Goal: Task Accomplishment & Management: Use online tool/utility

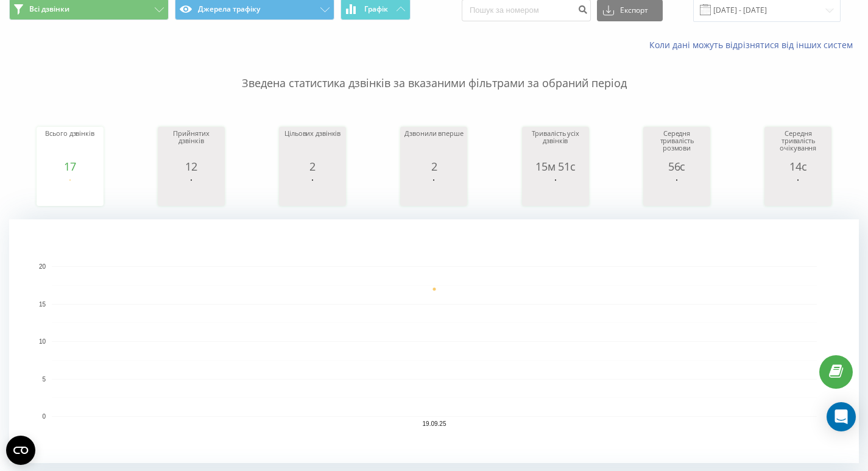
scroll to position [62, 0]
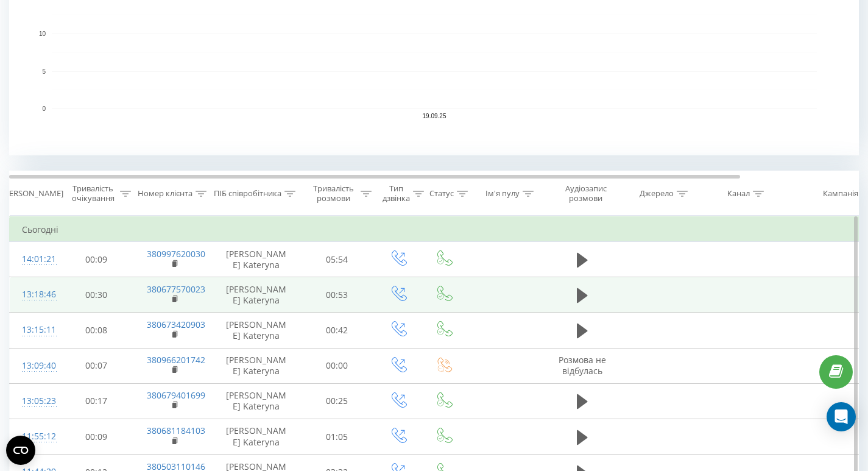
scroll to position [372, 0]
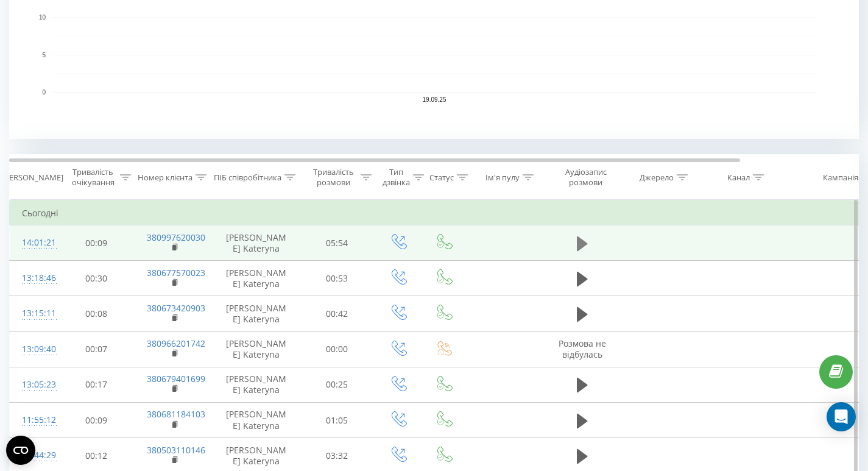
click at [580, 242] on icon at bounding box center [582, 243] width 11 height 15
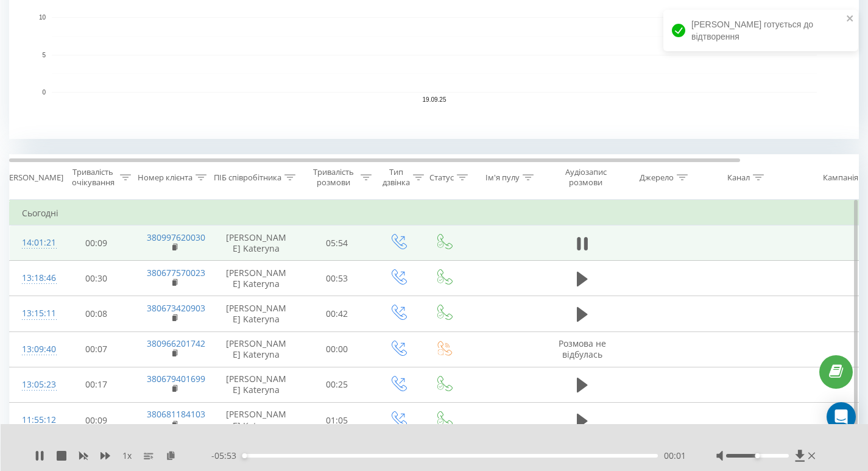
click at [294, 455] on div "00:01" at bounding box center [449, 456] width 415 height 4
click at [307, 454] on div "00:48" at bounding box center [449, 456] width 415 height 4
click at [318, 454] on div "00:58" at bounding box center [449, 456] width 415 height 4
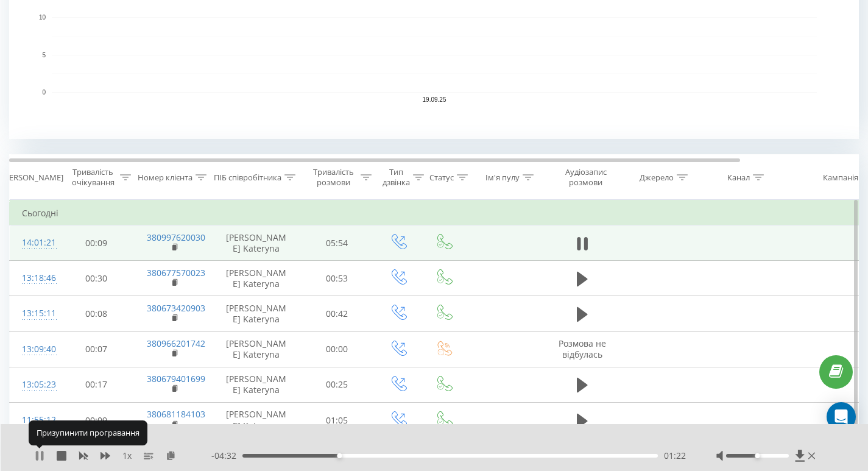
click at [38, 454] on icon at bounding box center [37, 456] width 2 height 10
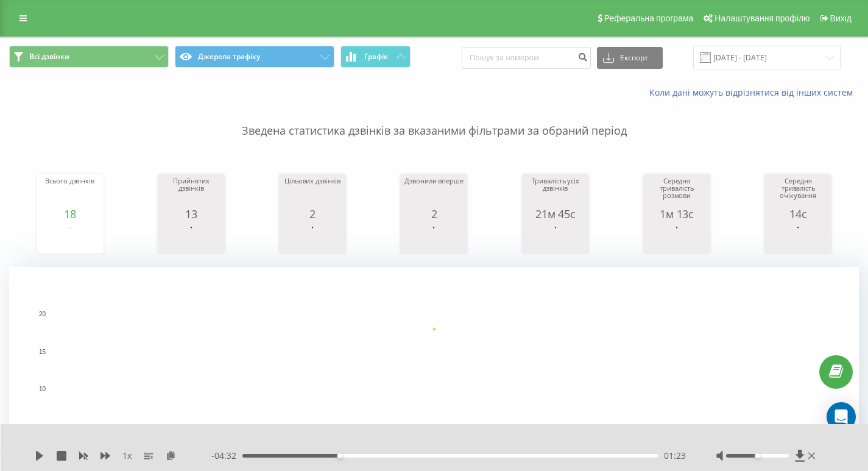
scroll to position [0, 1]
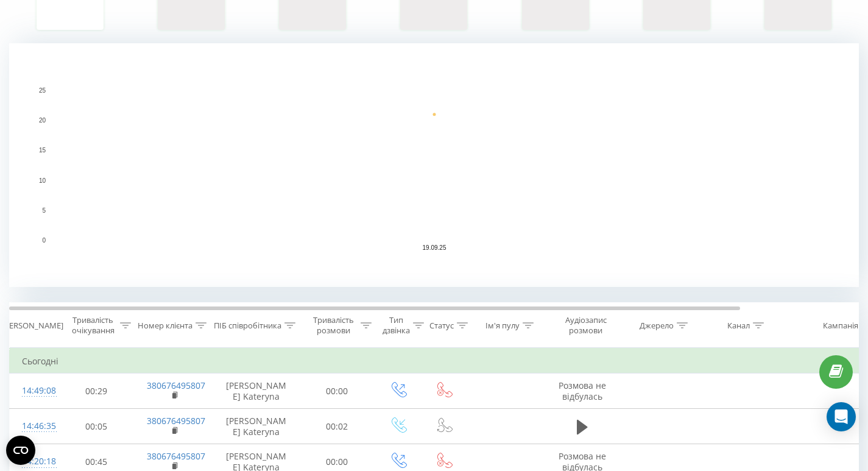
scroll to position [239, 0]
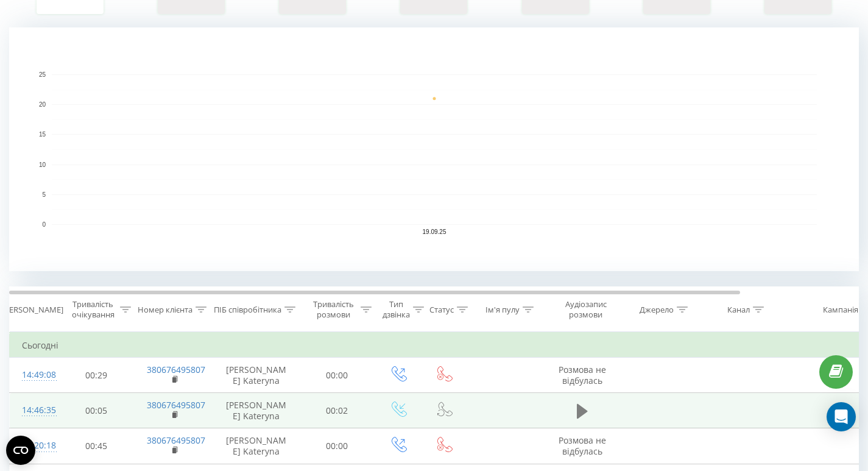
click at [581, 413] on icon at bounding box center [582, 411] width 11 height 15
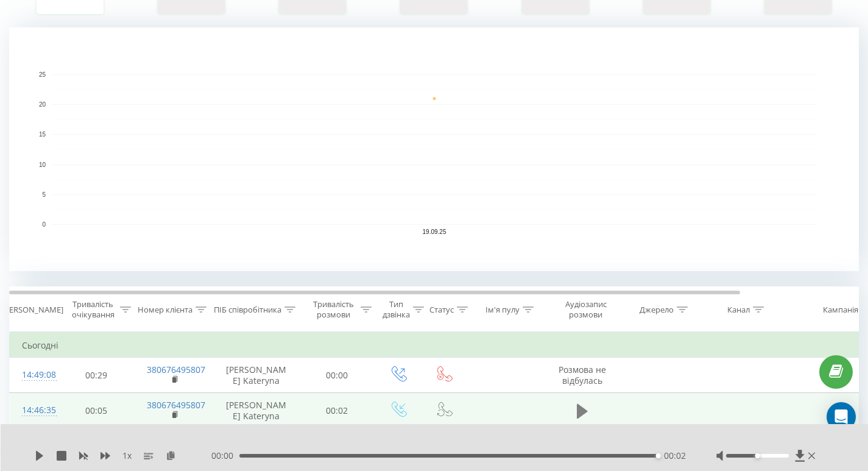
click at [580, 412] on icon at bounding box center [582, 411] width 11 height 15
click at [48, 456] on div "1 x" at bounding box center [123, 456] width 177 height 12
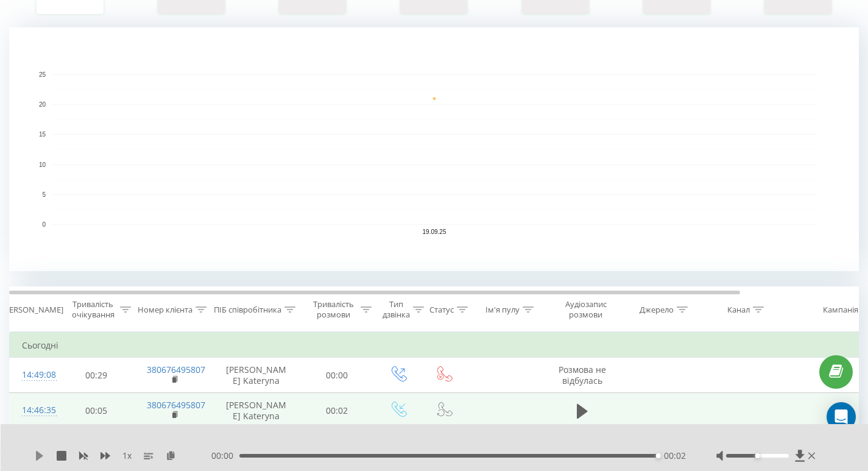
click at [43, 455] on icon at bounding box center [40, 456] width 10 height 10
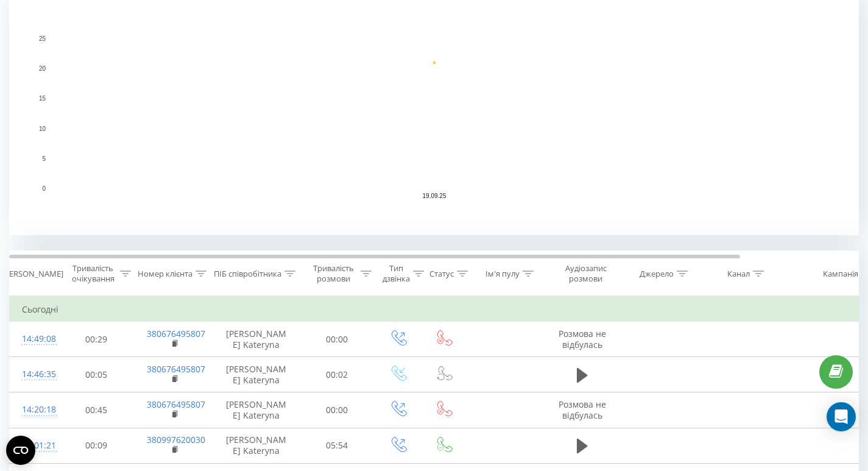
scroll to position [278, 0]
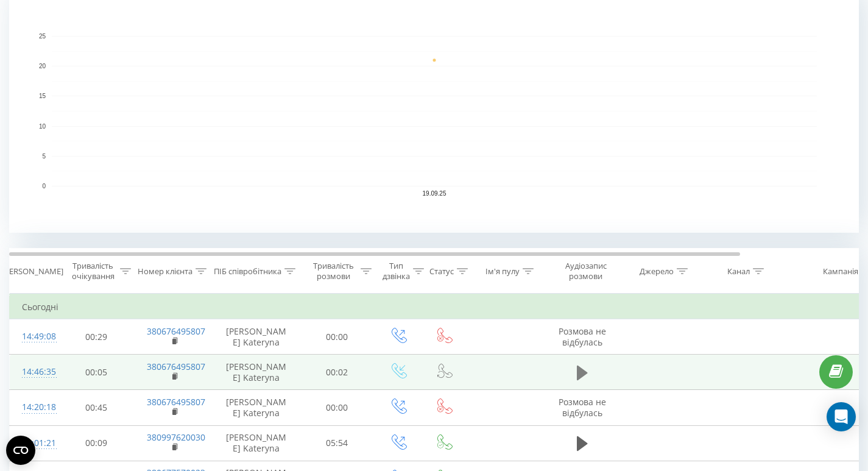
click at [577, 375] on icon at bounding box center [582, 372] width 11 height 17
